Goal: Transaction & Acquisition: Purchase product/service

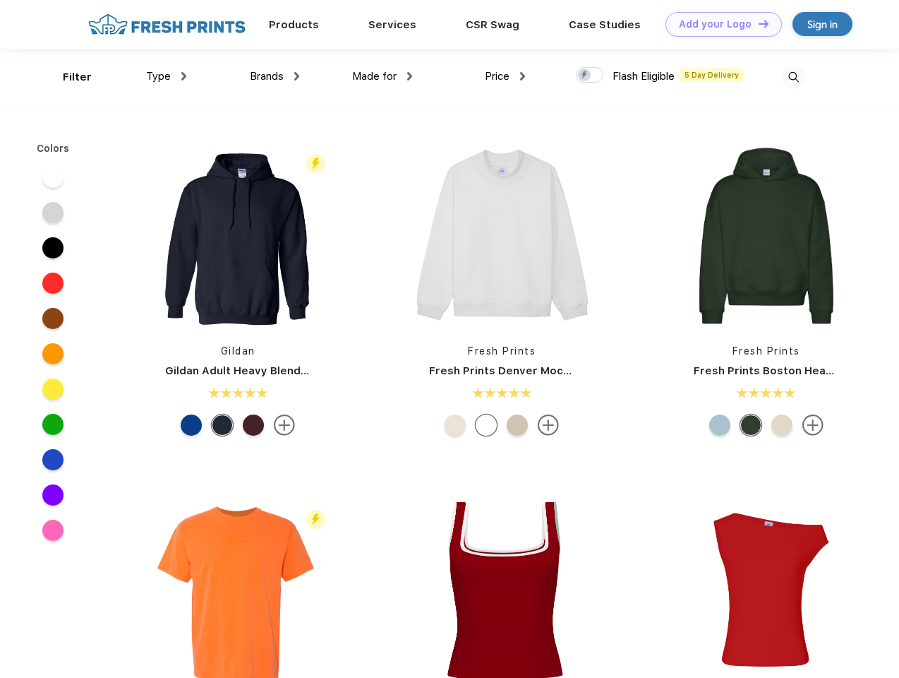
scroll to position [1, 0]
click at [719, 24] on link "Add your Logo Design Tool" at bounding box center [724, 24] width 116 height 25
click at [0, 0] on div "Design Tool" at bounding box center [0, 0] width 0 height 0
click at [757, 23] on link "Add your Logo Design Tool" at bounding box center [724, 24] width 116 height 25
click at [68, 77] on div "Filter" at bounding box center [77, 77] width 29 height 16
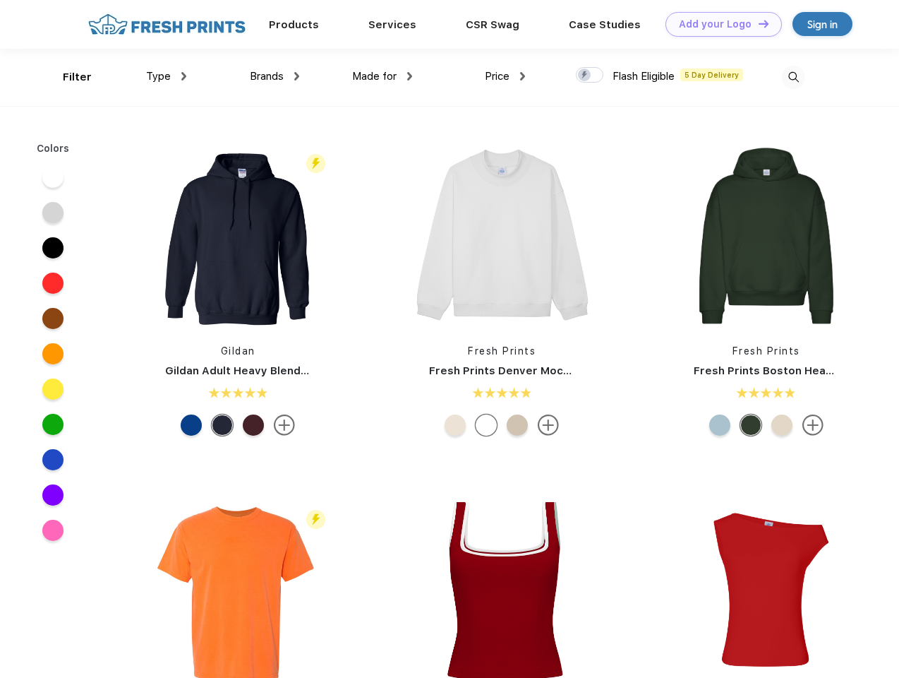
click at [167, 76] on span "Type" at bounding box center [158, 76] width 25 height 13
click at [275, 76] on span "Brands" at bounding box center [267, 76] width 34 height 13
click at [383, 76] on span "Made for" at bounding box center [374, 76] width 44 height 13
click at [505, 76] on span "Price" at bounding box center [497, 76] width 25 height 13
click at [590, 76] on div at bounding box center [590, 75] width 28 height 16
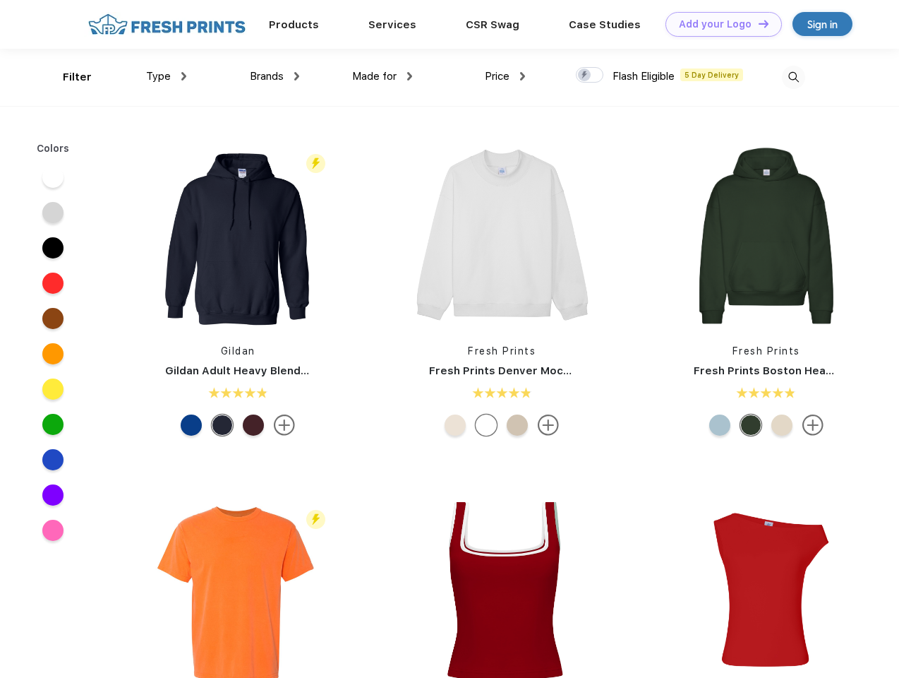
click at [585, 76] on input "checkbox" at bounding box center [580, 70] width 9 height 9
click at [793, 77] on img at bounding box center [793, 77] width 23 height 23
